Goal: Task Accomplishment & Management: Manage account settings

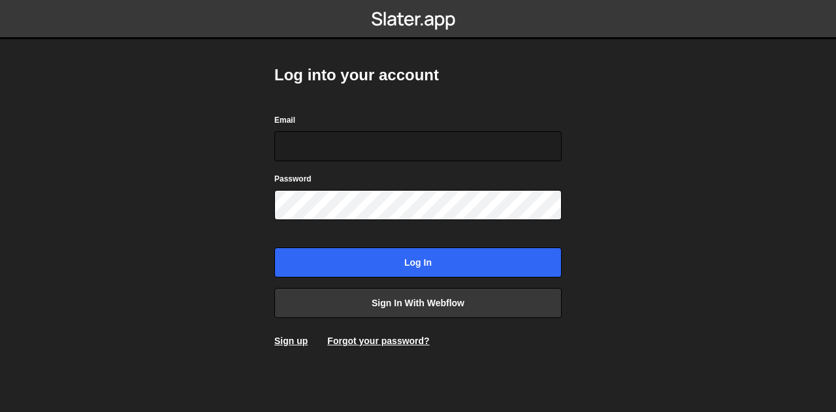
type input "[EMAIL_ADDRESS][PERSON_NAME][DOMAIN_NAME]"
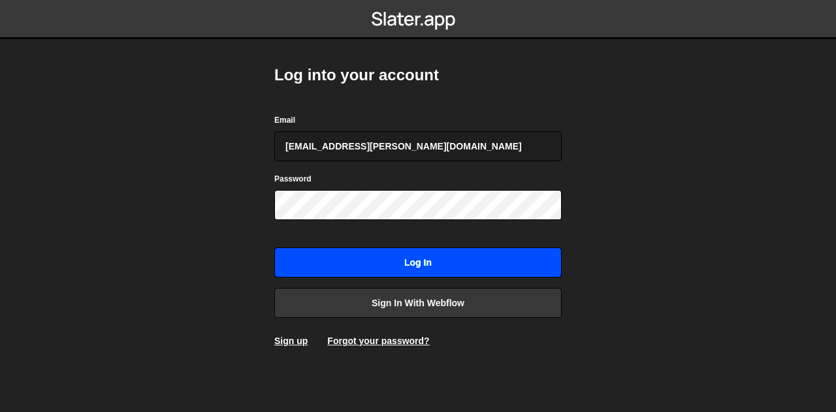
click at [400, 262] on input "Log in" at bounding box center [417, 263] width 287 height 30
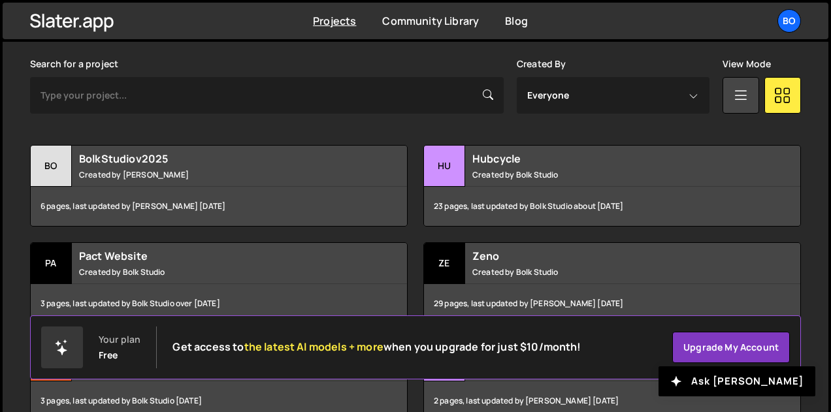
scroll to position [381, 0]
click at [783, 18] on div "Bo" at bounding box center [789, 21] width 24 height 24
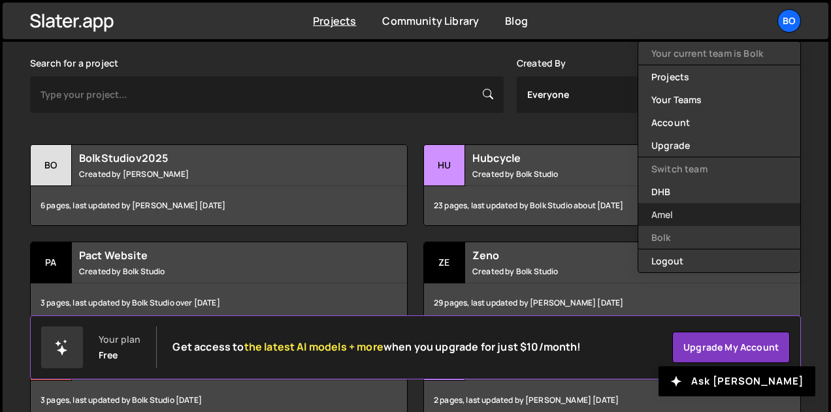
click at [685, 208] on link "Amel" at bounding box center [719, 214] width 162 height 23
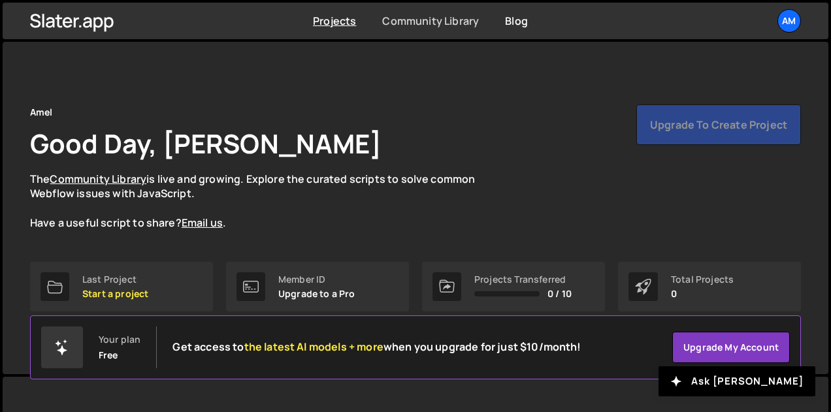
click at [438, 24] on link "Community Library" at bounding box center [430, 21] width 97 height 14
click at [790, 19] on div "Am" at bounding box center [789, 21] width 24 height 24
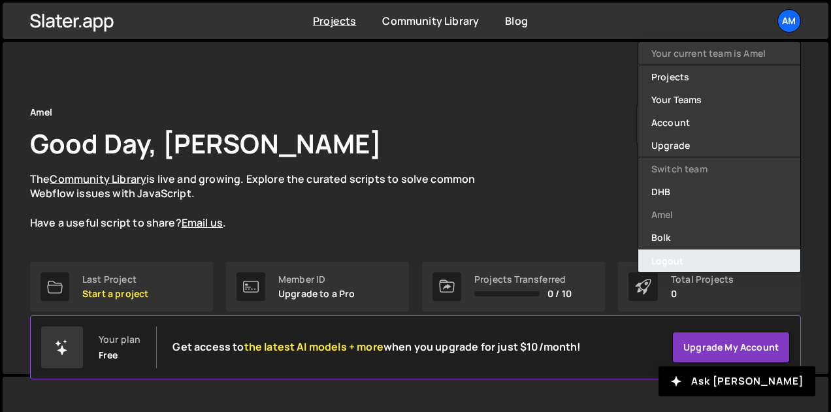
click at [685, 259] on button "Logout" at bounding box center [719, 261] width 162 height 23
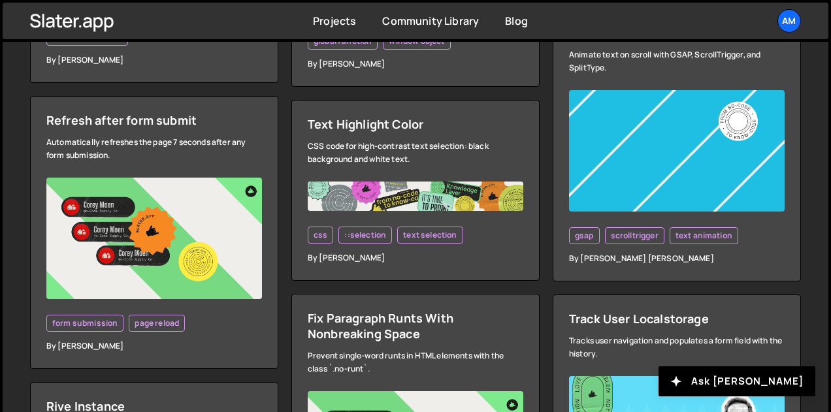
scroll to position [3771, 0]
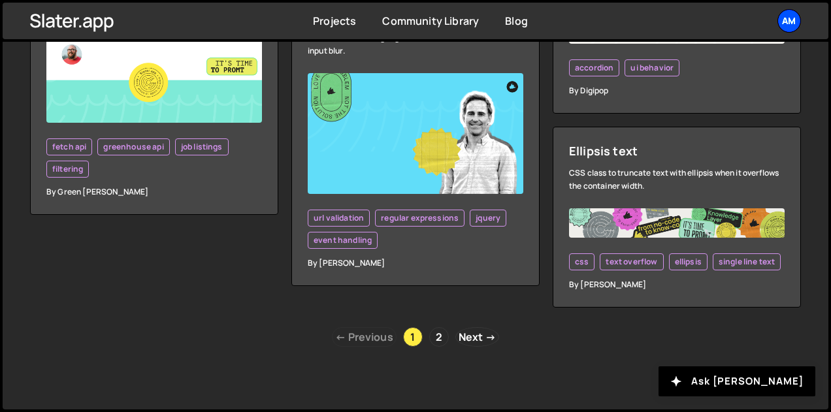
click at [782, 25] on div "Am" at bounding box center [789, 21] width 24 height 24
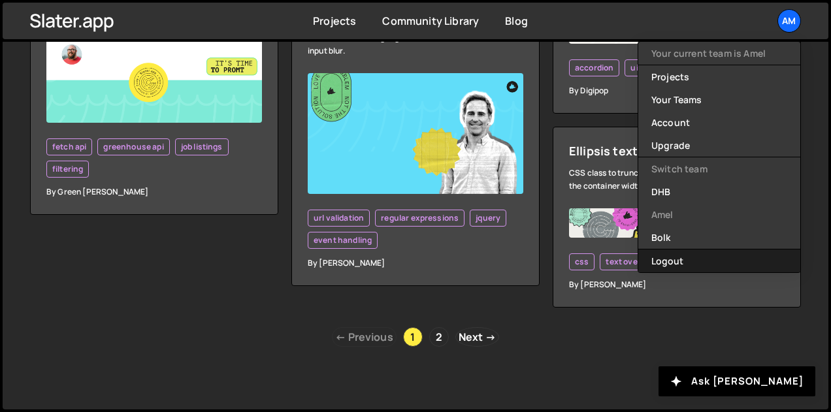
click at [692, 255] on button "Logout" at bounding box center [719, 261] width 162 height 23
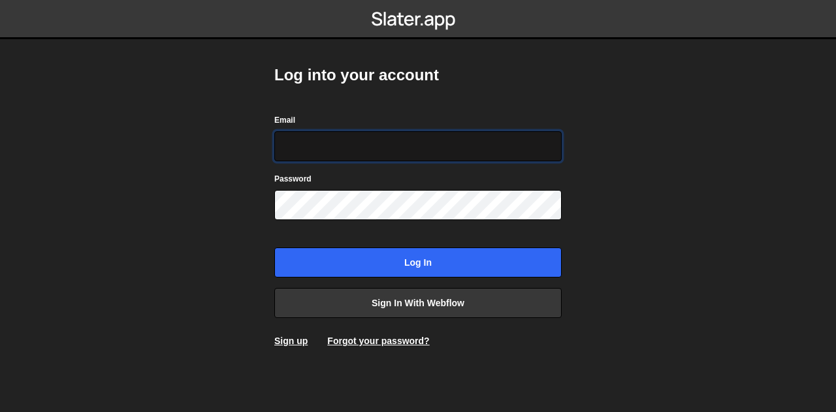
click at [358, 148] on input "Email" at bounding box center [417, 146] width 287 height 30
paste input "[EMAIL_ADDRESS][PERSON_NAME][DOMAIN_NAME]"
type input "[EMAIL_ADDRESS][PERSON_NAME][DOMAIN_NAME]"
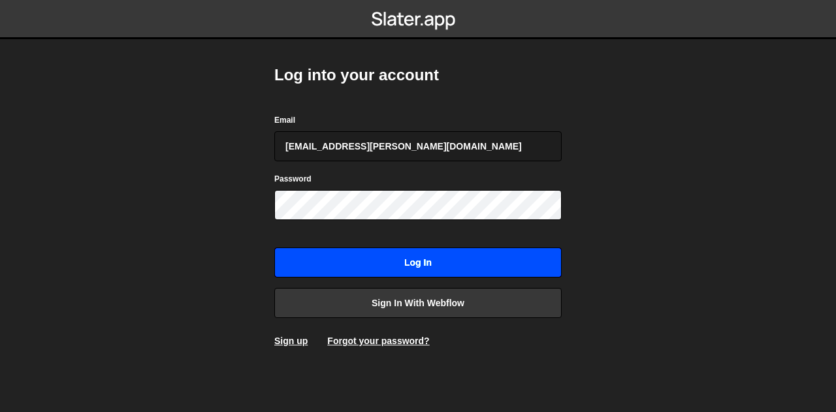
click at [326, 266] on input "Log in" at bounding box center [417, 263] width 287 height 30
